Goal: Task Accomplishment & Management: Use online tool/utility

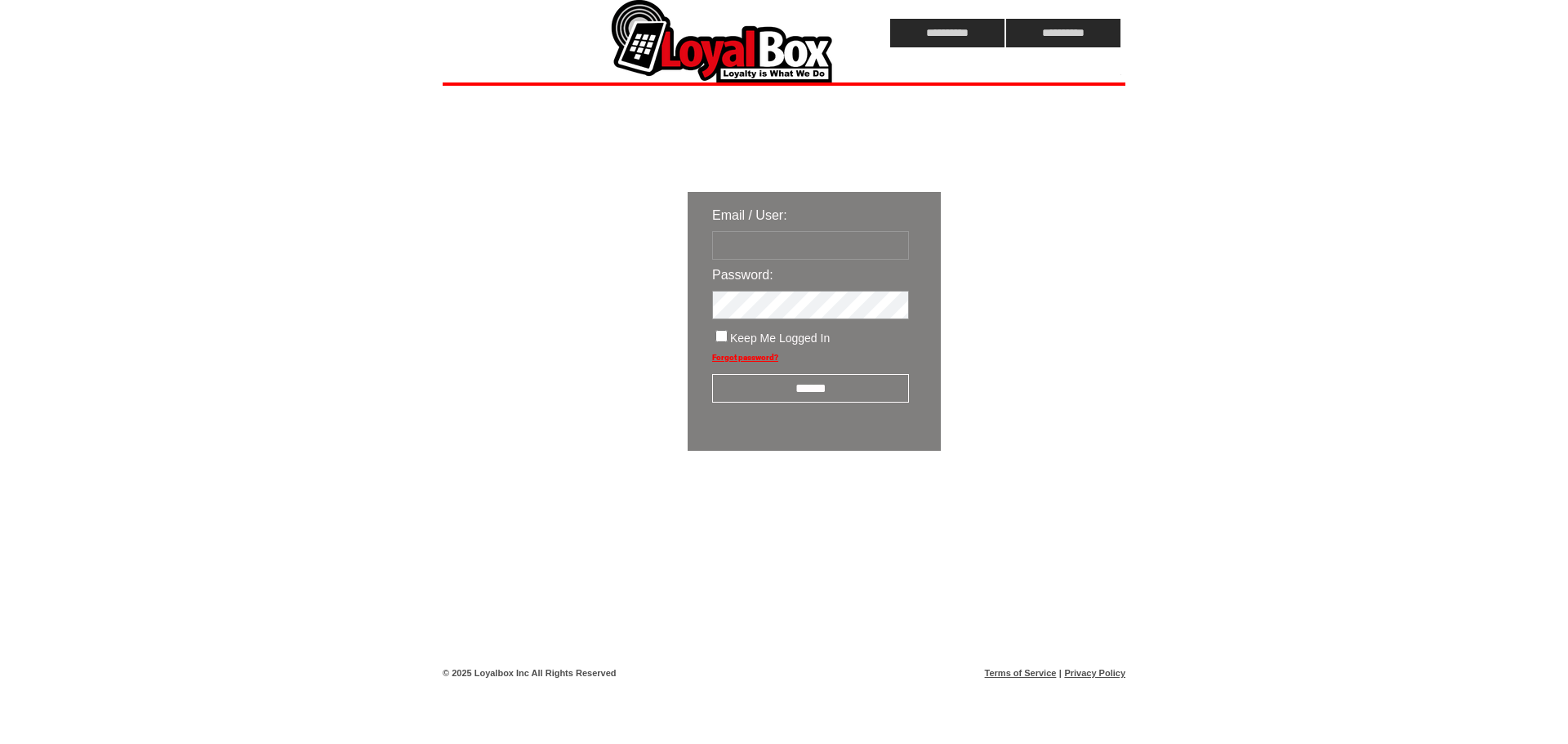
type input "**********"
click at [883, 386] on input "******" at bounding box center [810, 388] width 197 height 29
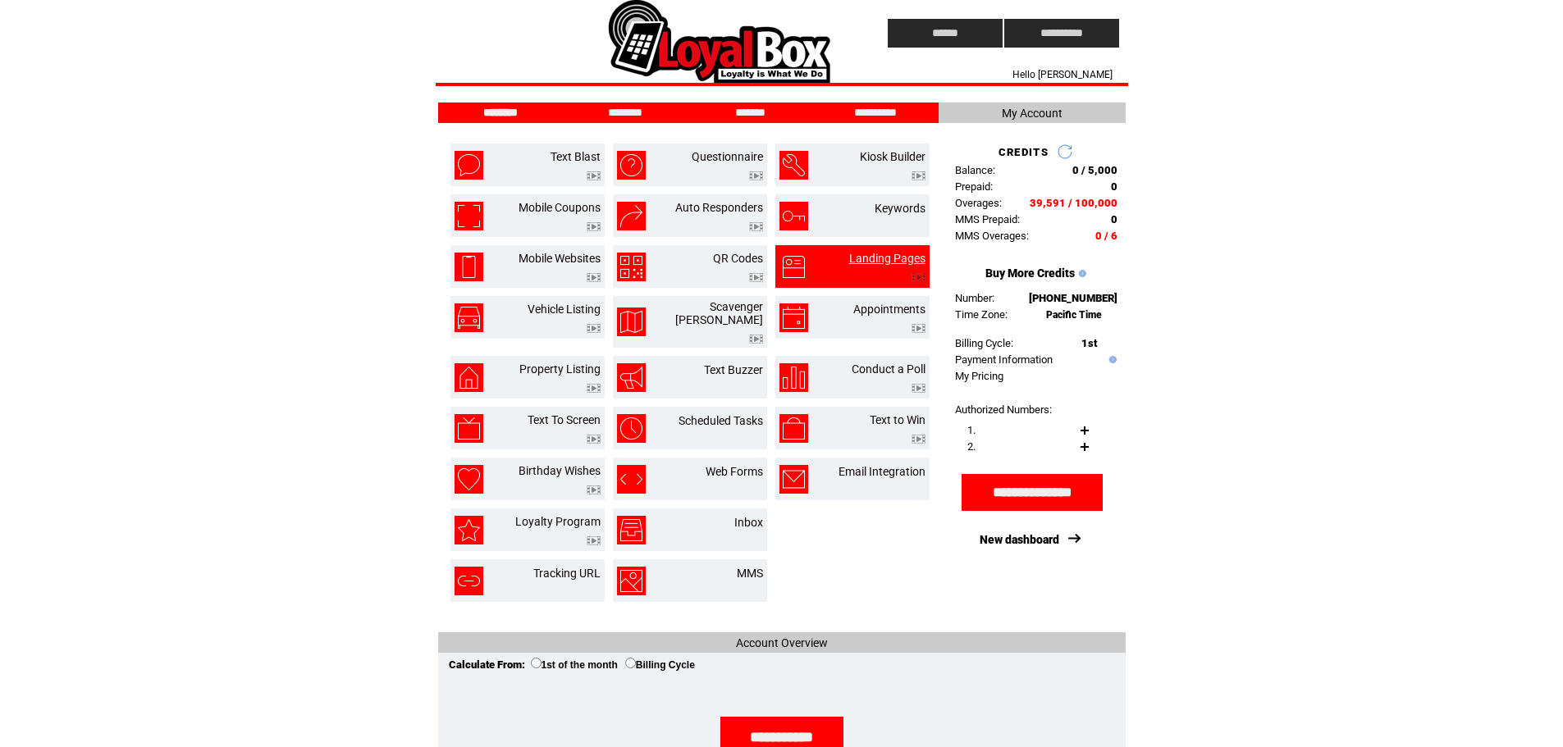
click at [880, 259] on link "Landing Pages" at bounding box center [887, 258] width 76 height 13
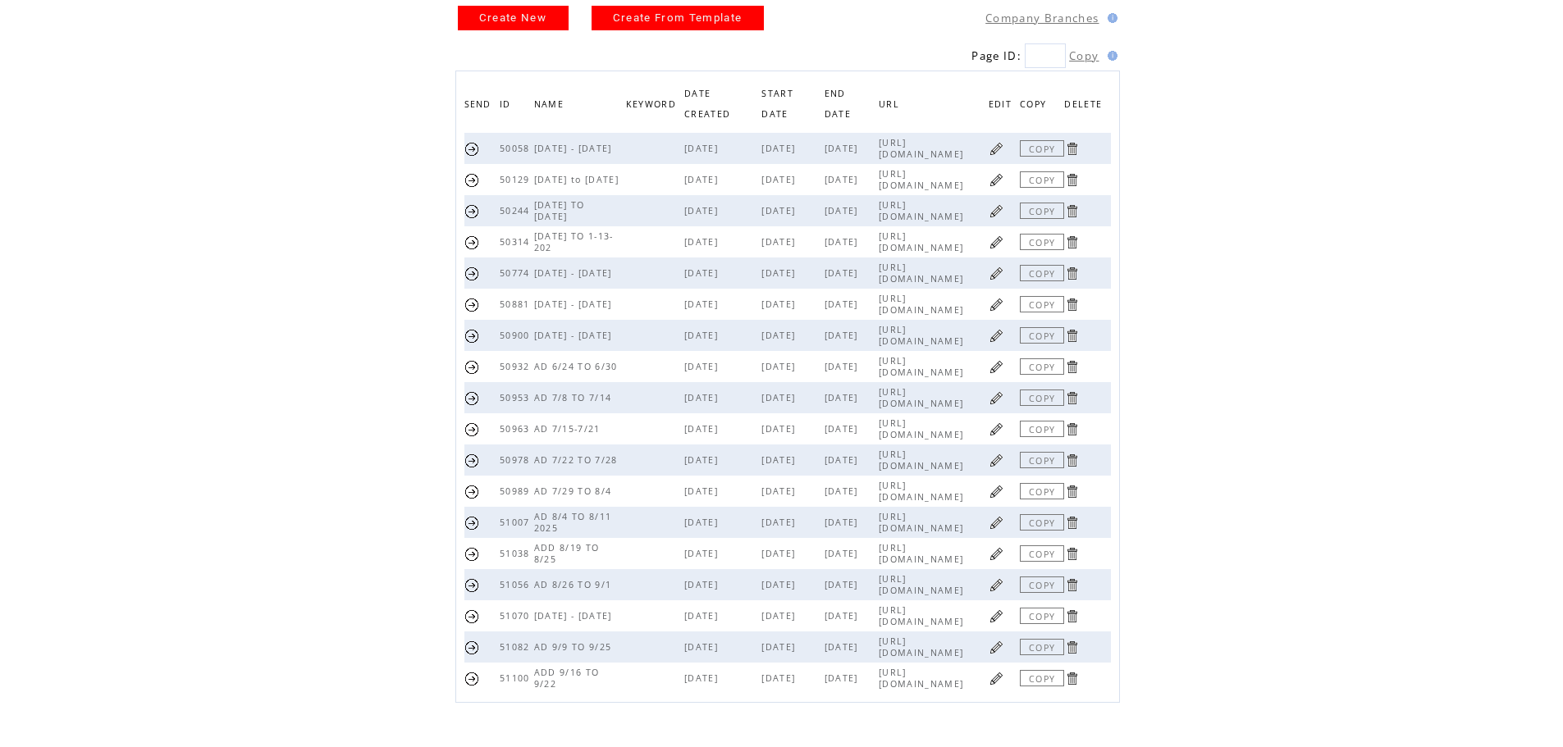
scroll to position [167, 0]
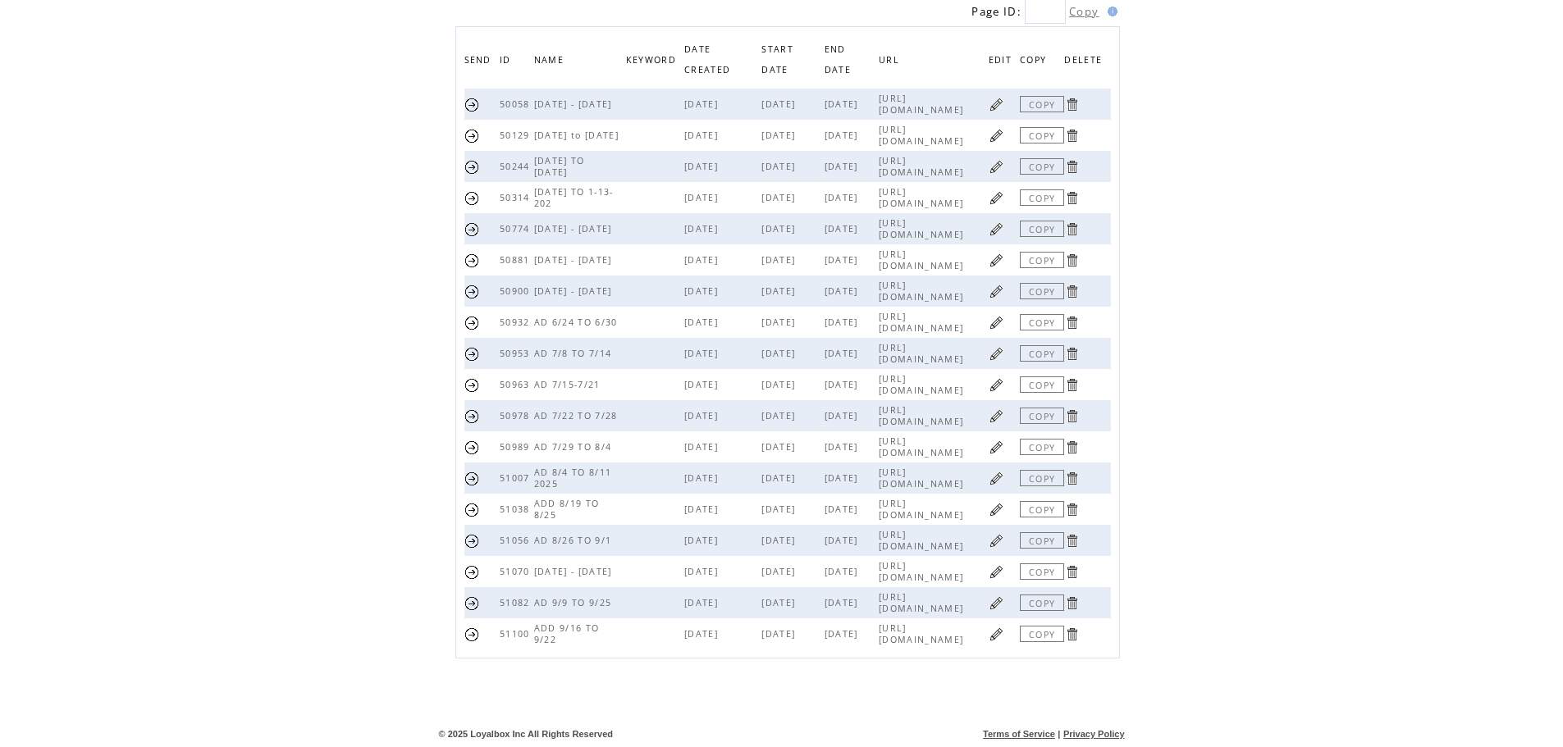
click at [993, 632] on link at bounding box center [996, 635] width 16 height 16
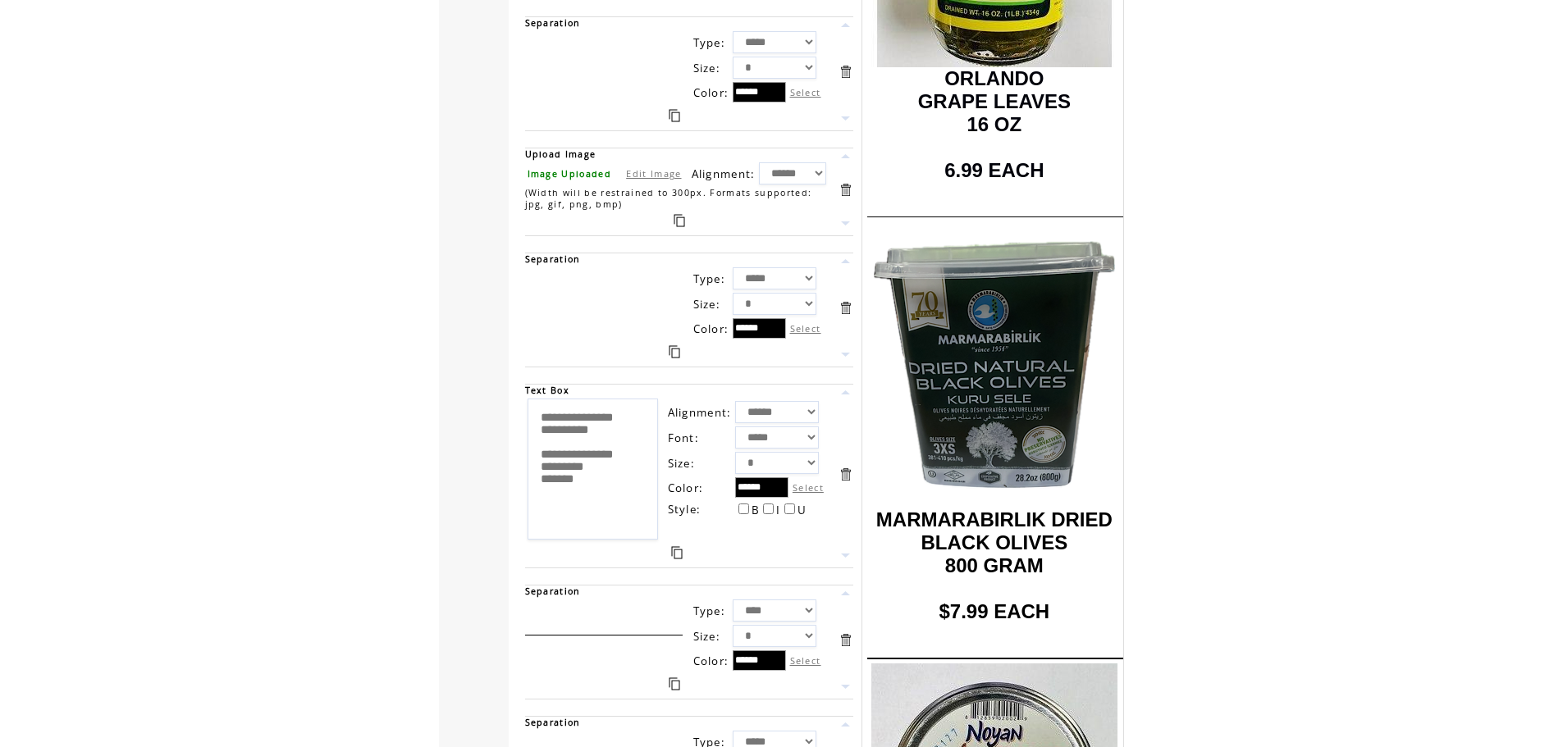
scroll to position [9294, 0]
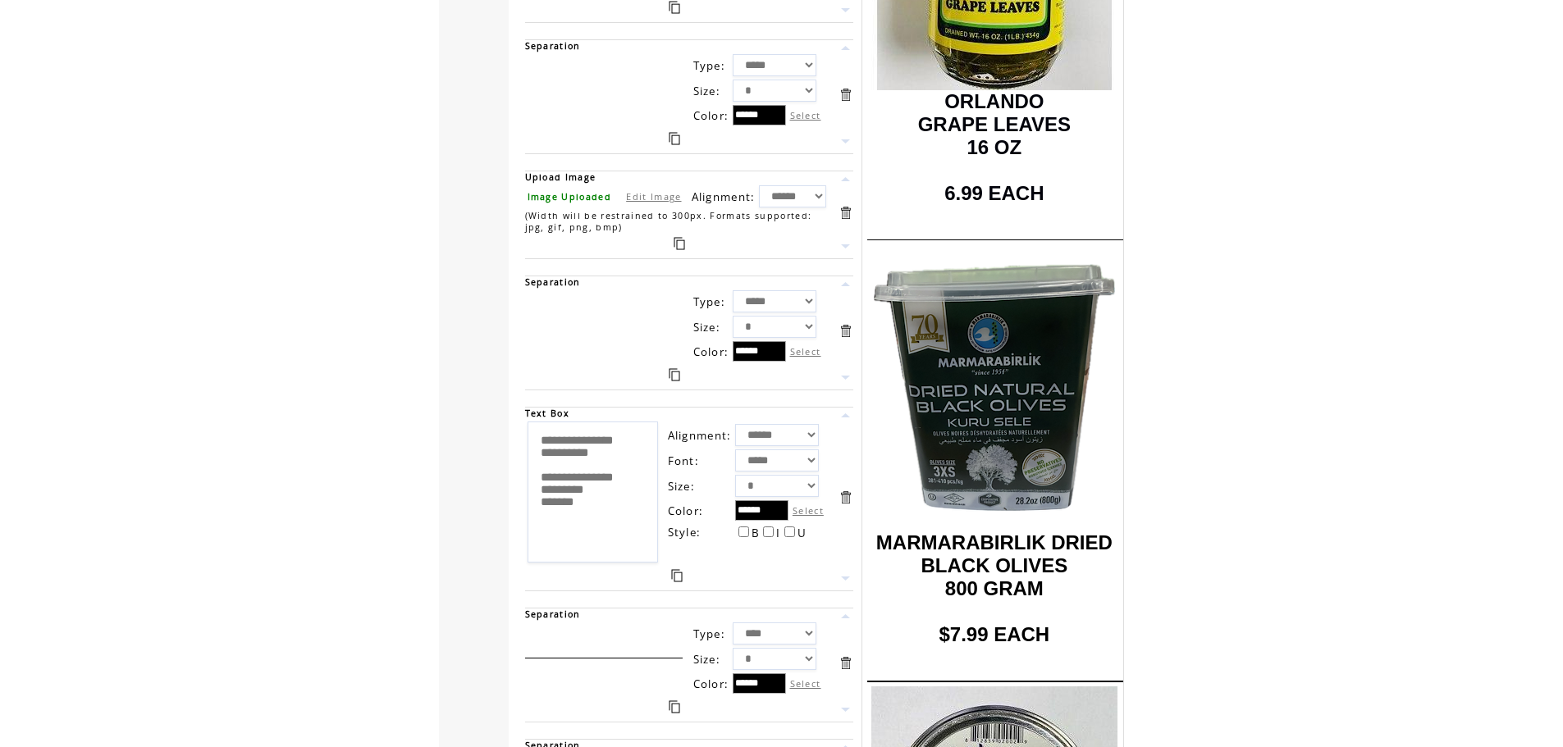
click at [632, 199] on link "Edit Image" at bounding box center [653, 196] width 55 height 12
click at [587, 202] on input "file" at bounding box center [588, 196] width 123 height 17
type input "**********"
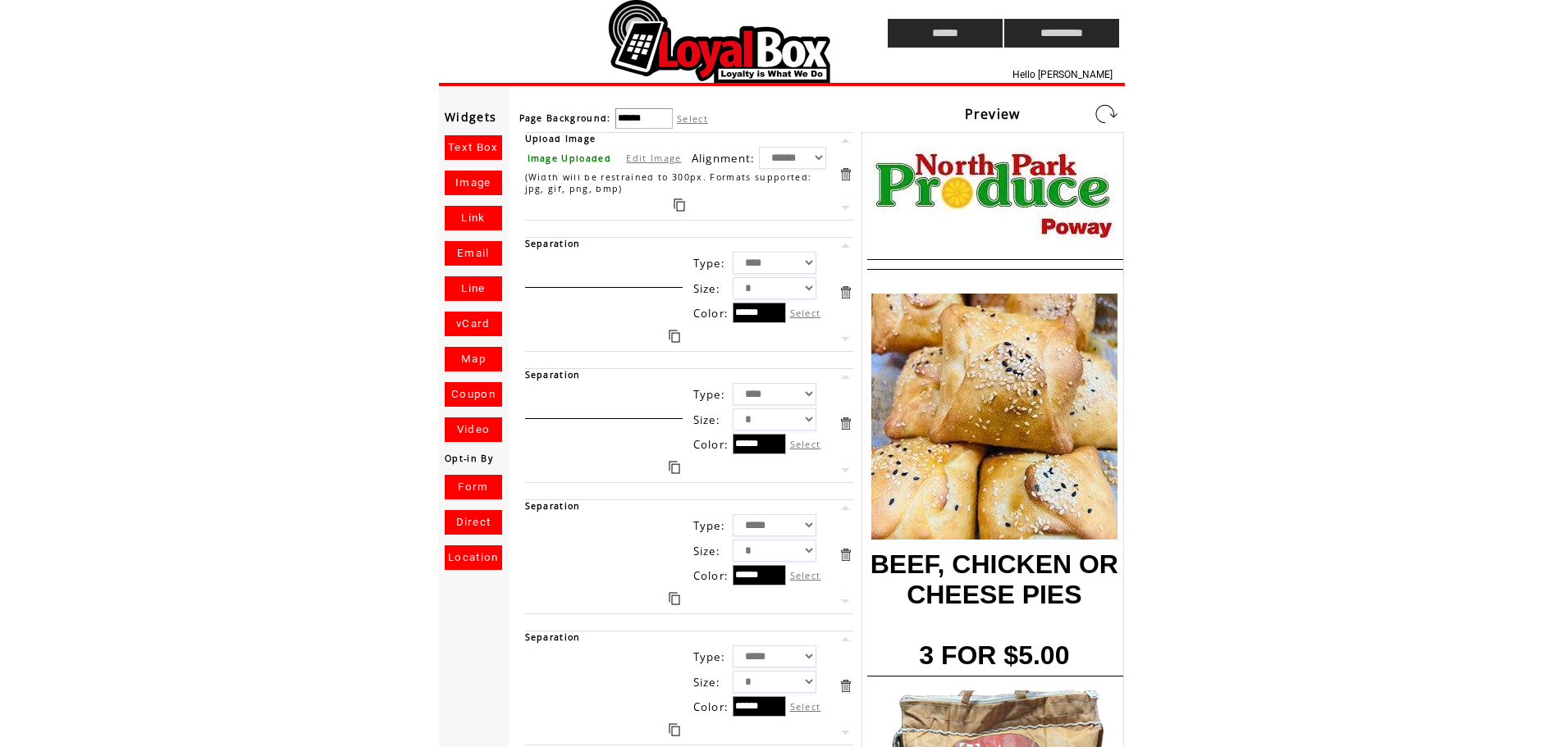
click at [1109, 118] on link at bounding box center [1106, 114] width 26 height 26
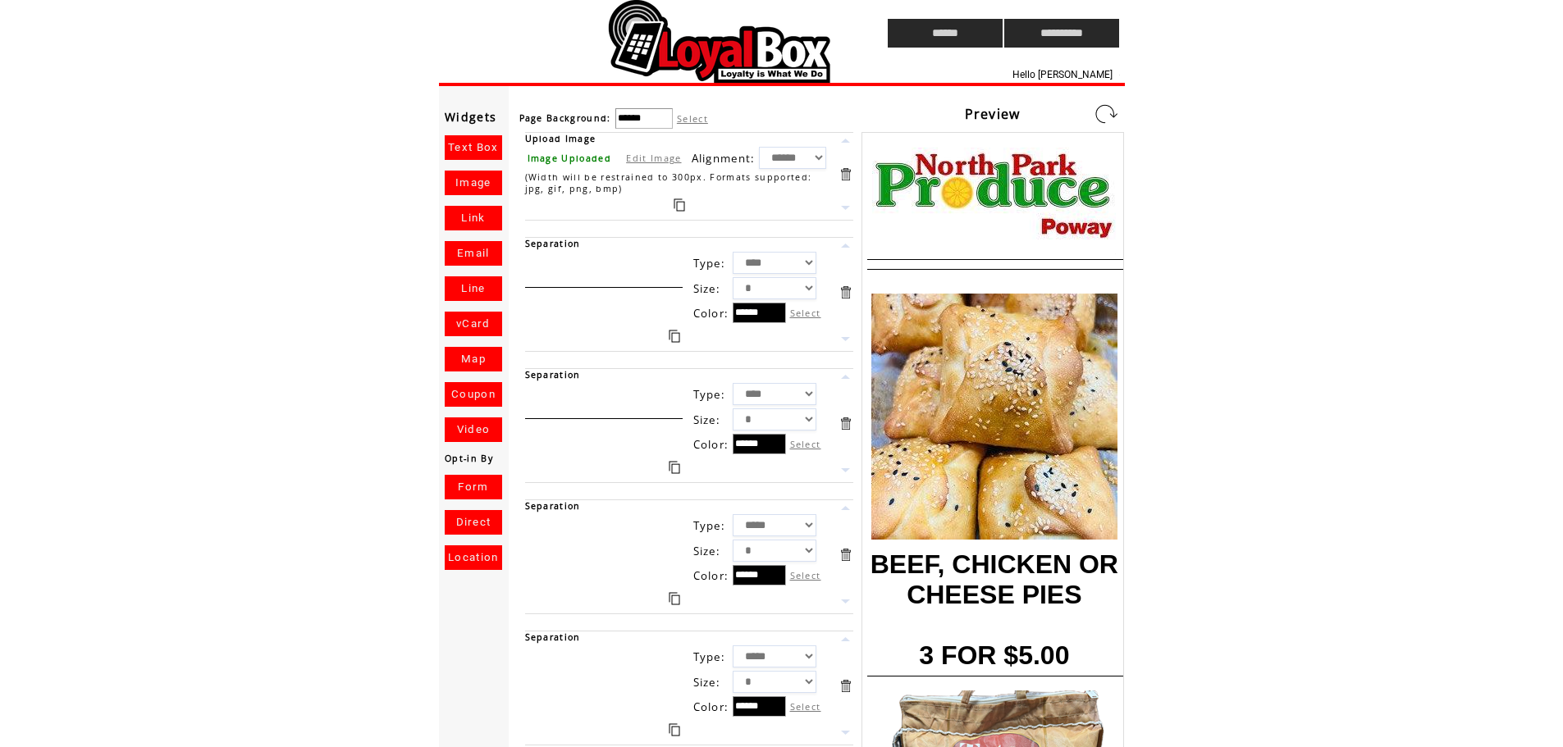
click at [1109, 118] on link at bounding box center [1106, 114] width 26 height 26
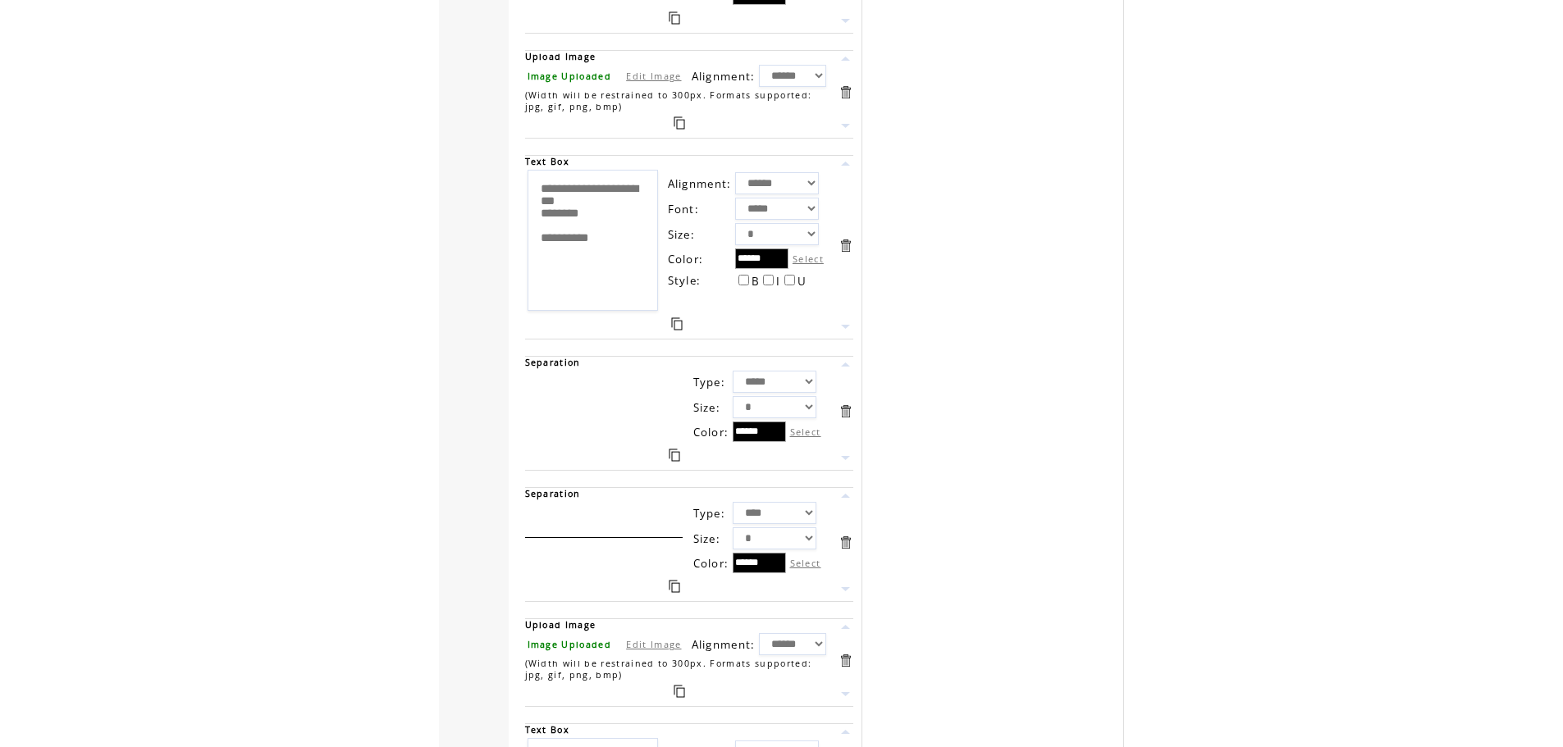
scroll to position [19374, 0]
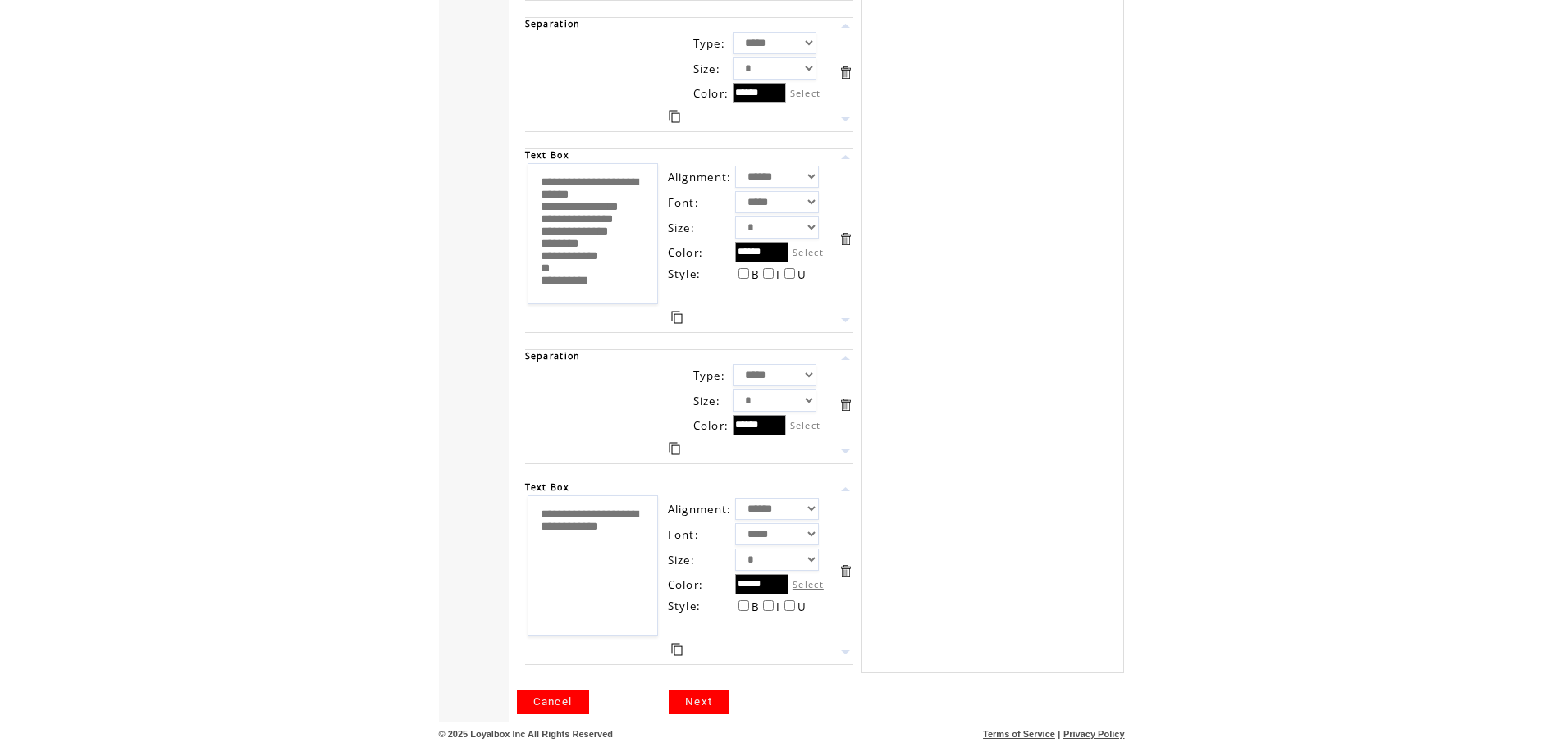
click at [691, 699] on link "Next" at bounding box center [699, 702] width 60 height 25
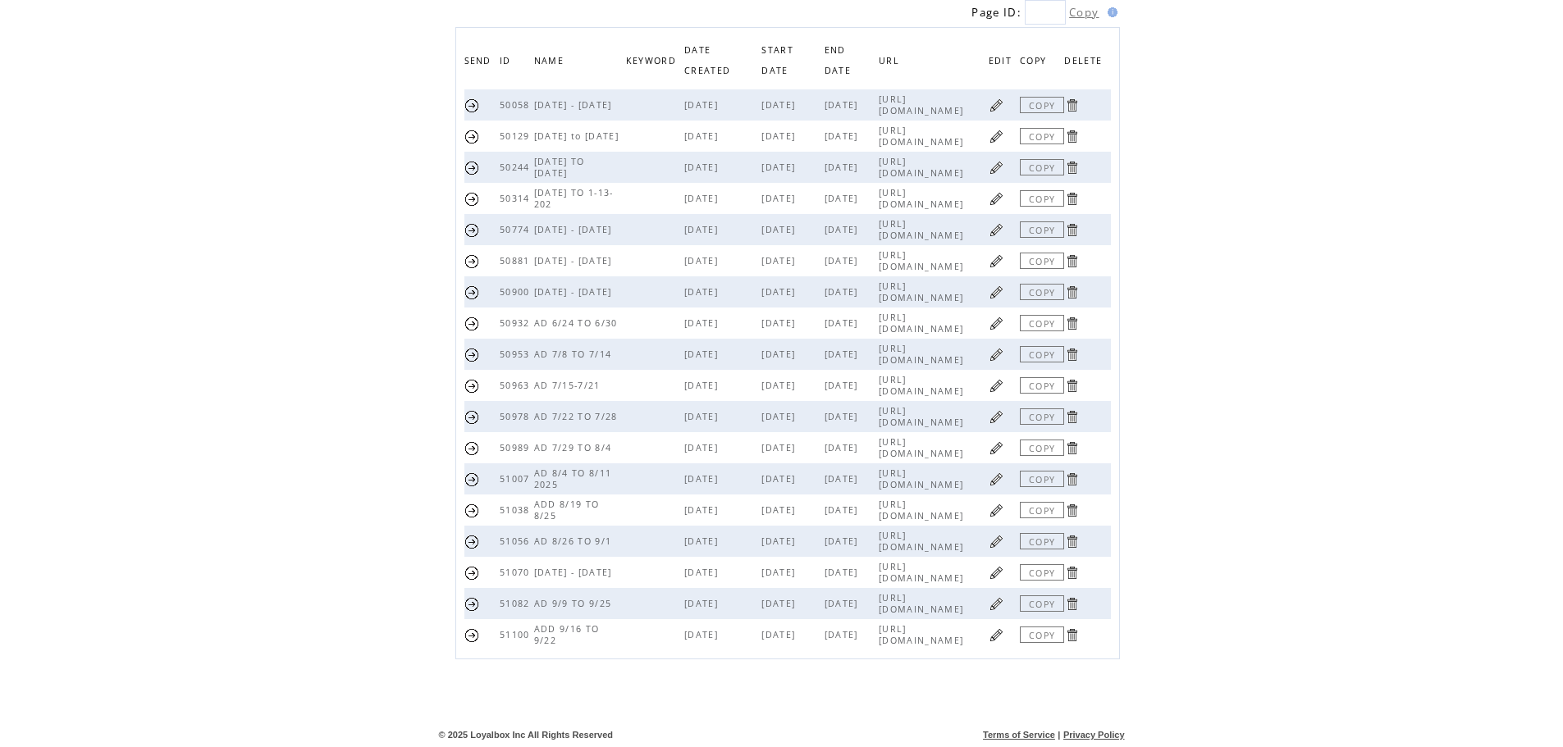
scroll to position [167, 0]
click at [993, 634] on link at bounding box center [996, 635] width 16 height 16
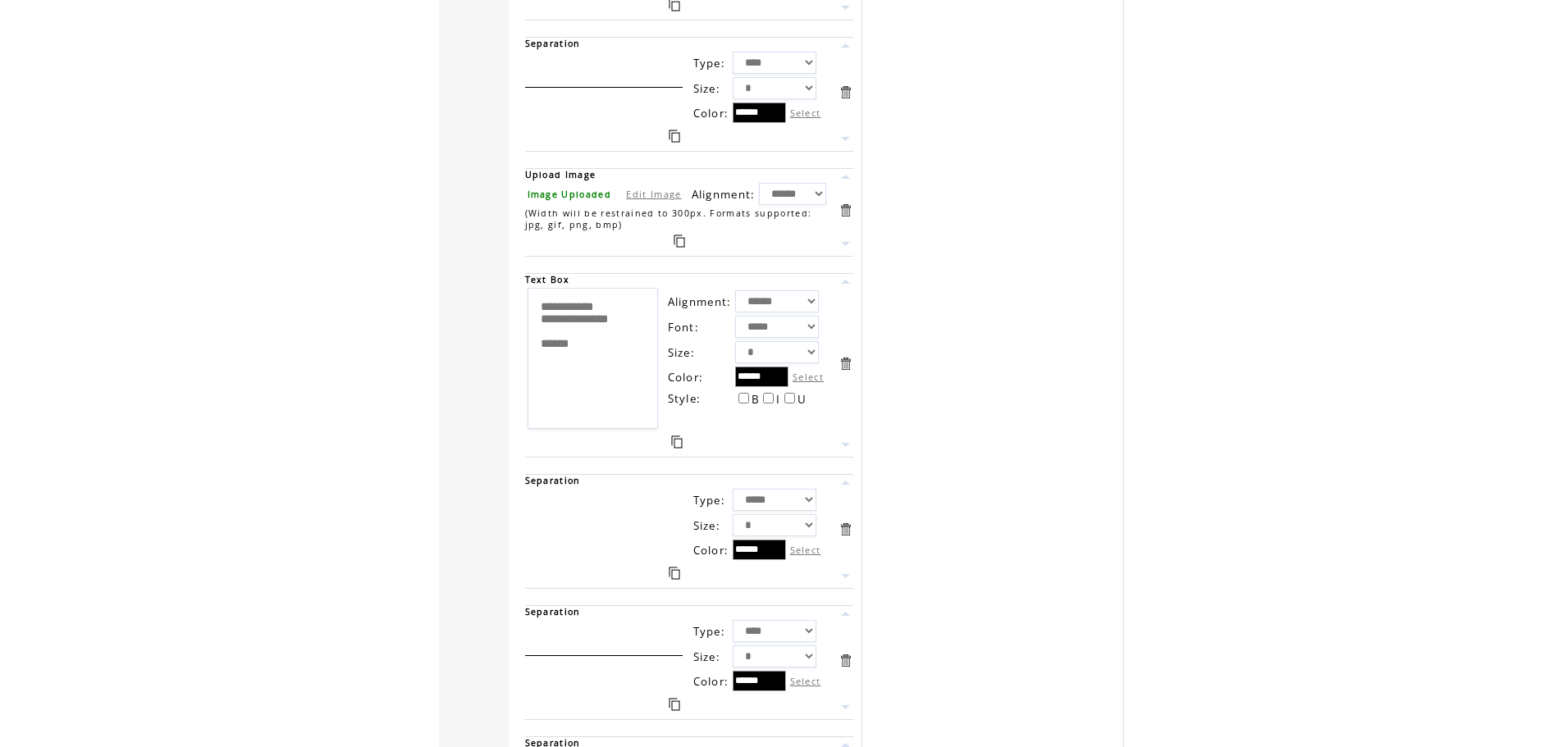
scroll to position [19374, 0]
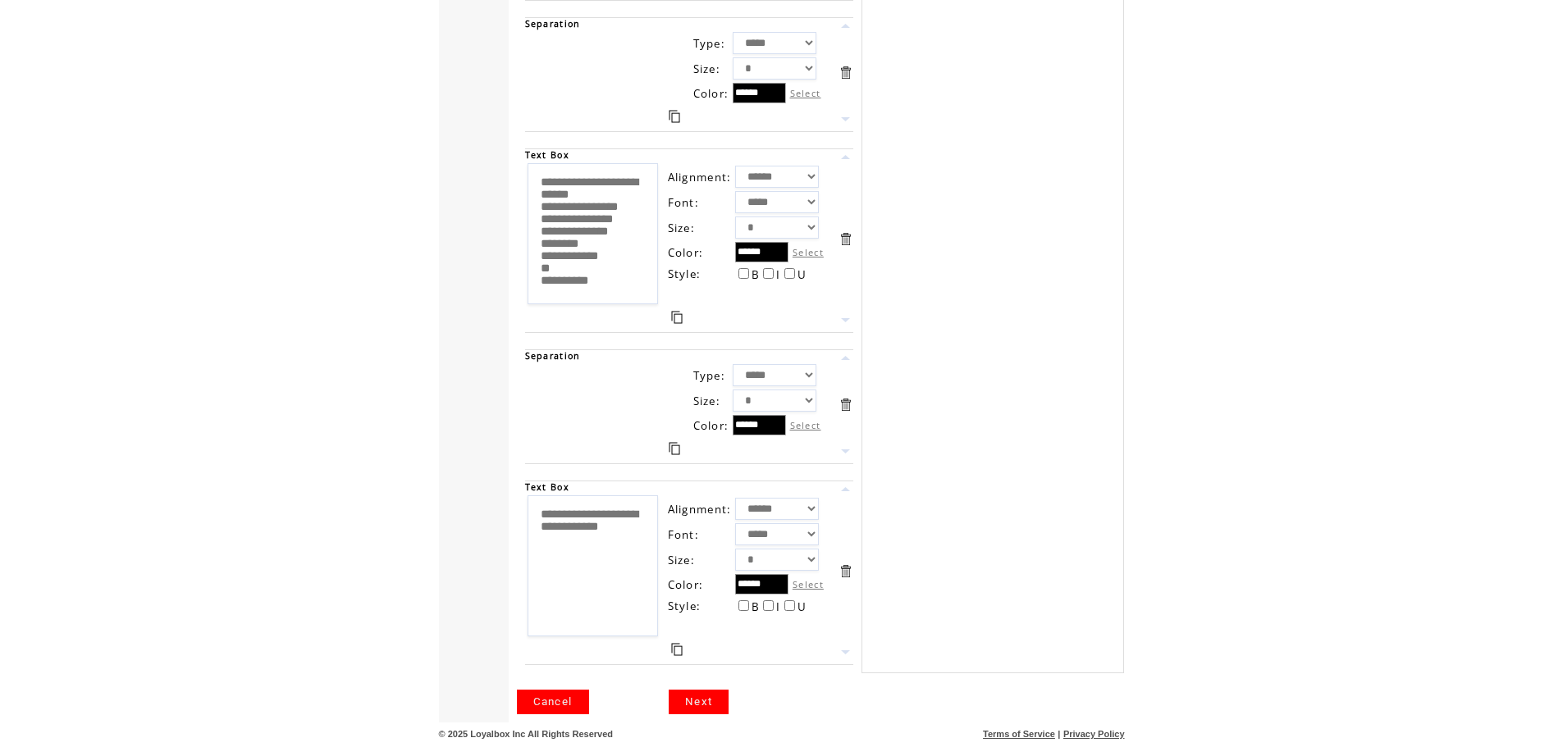
drag, startPoint x: 716, startPoint y: 696, endPoint x: 849, endPoint y: 674, distance: 134.7
click at [715, 696] on link "Next" at bounding box center [699, 702] width 60 height 25
